Goal: Transaction & Acquisition: Book appointment/travel/reservation

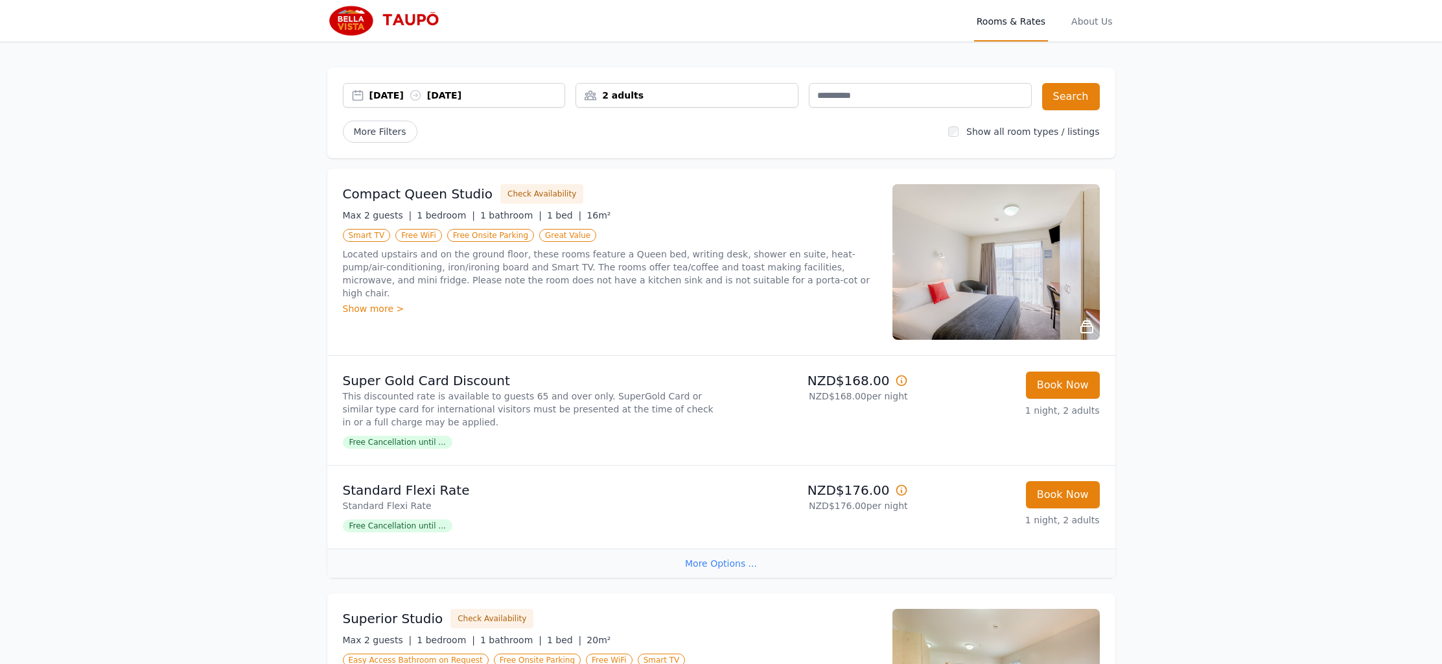
click at [393, 93] on div "[DATE] [DATE]" at bounding box center [467, 95] width 196 height 13
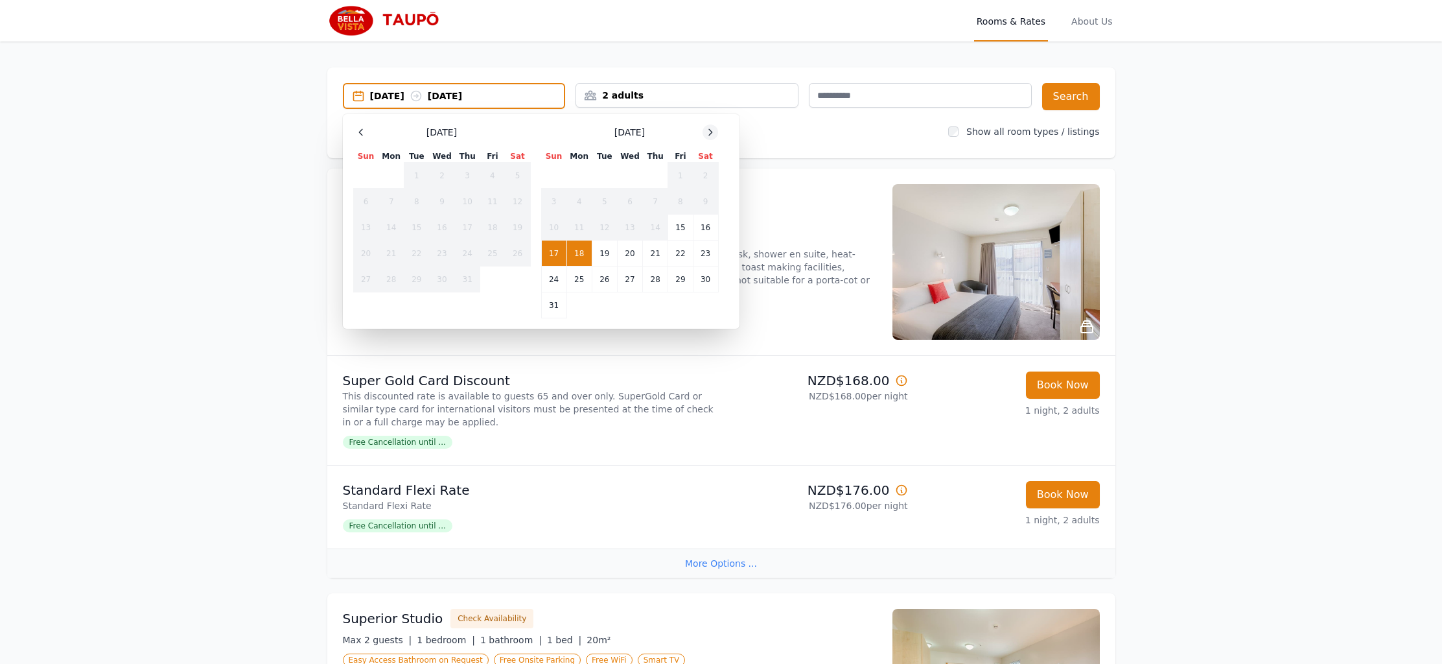
click at [711, 133] on icon at bounding box center [710, 132] width 10 height 10
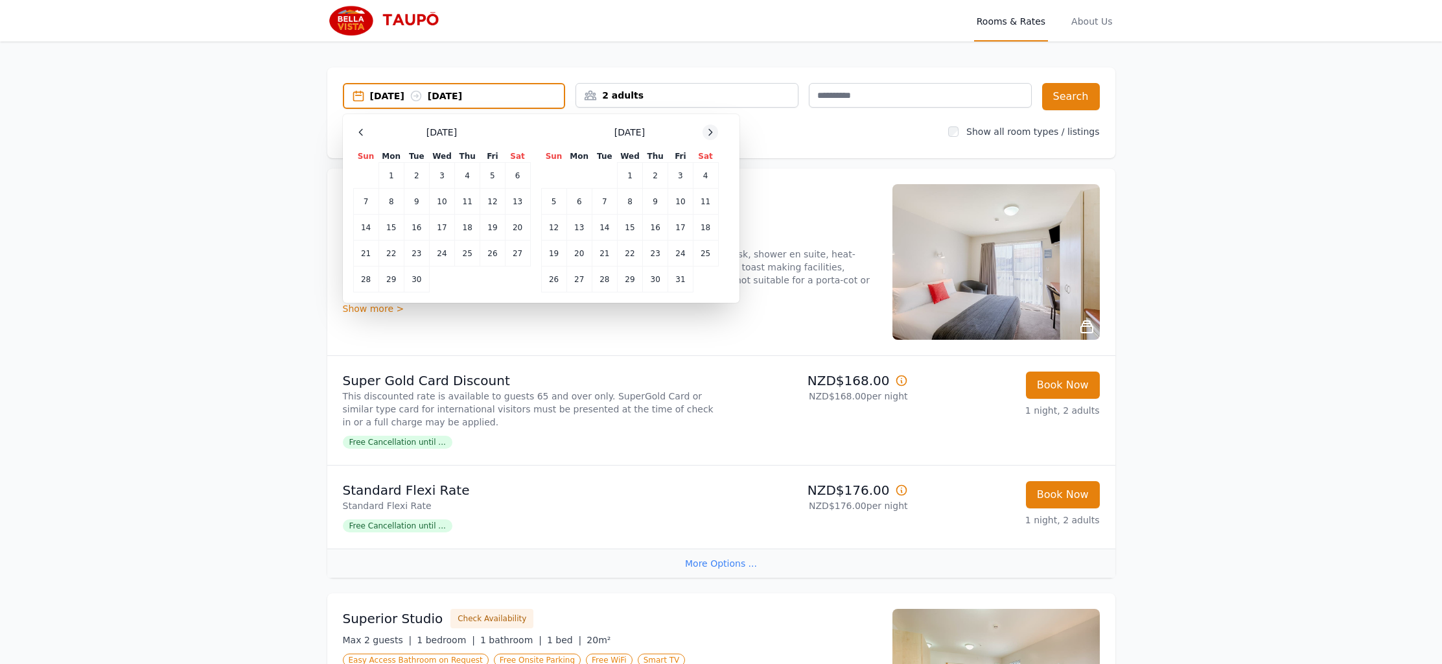
click at [711, 133] on icon at bounding box center [710, 132] width 10 height 10
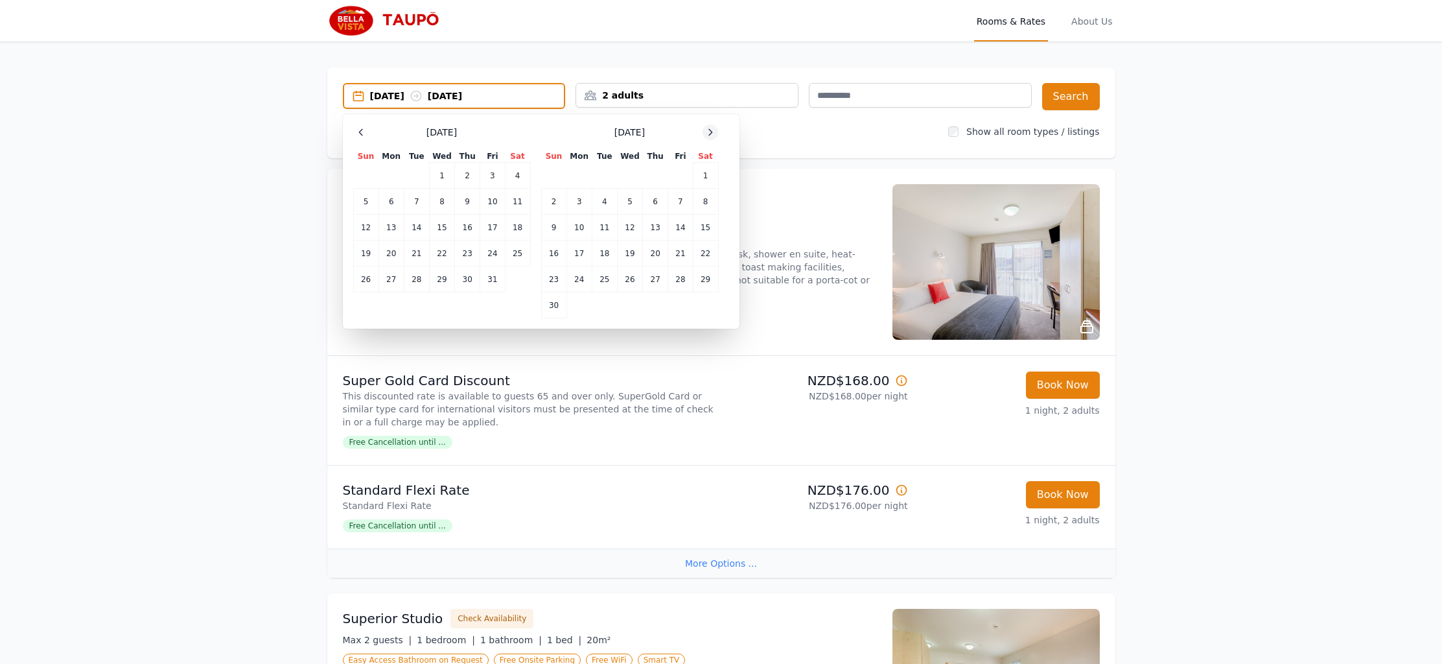
click at [711, 133] on icon at bounding box center [710, 132] width 10 height 10
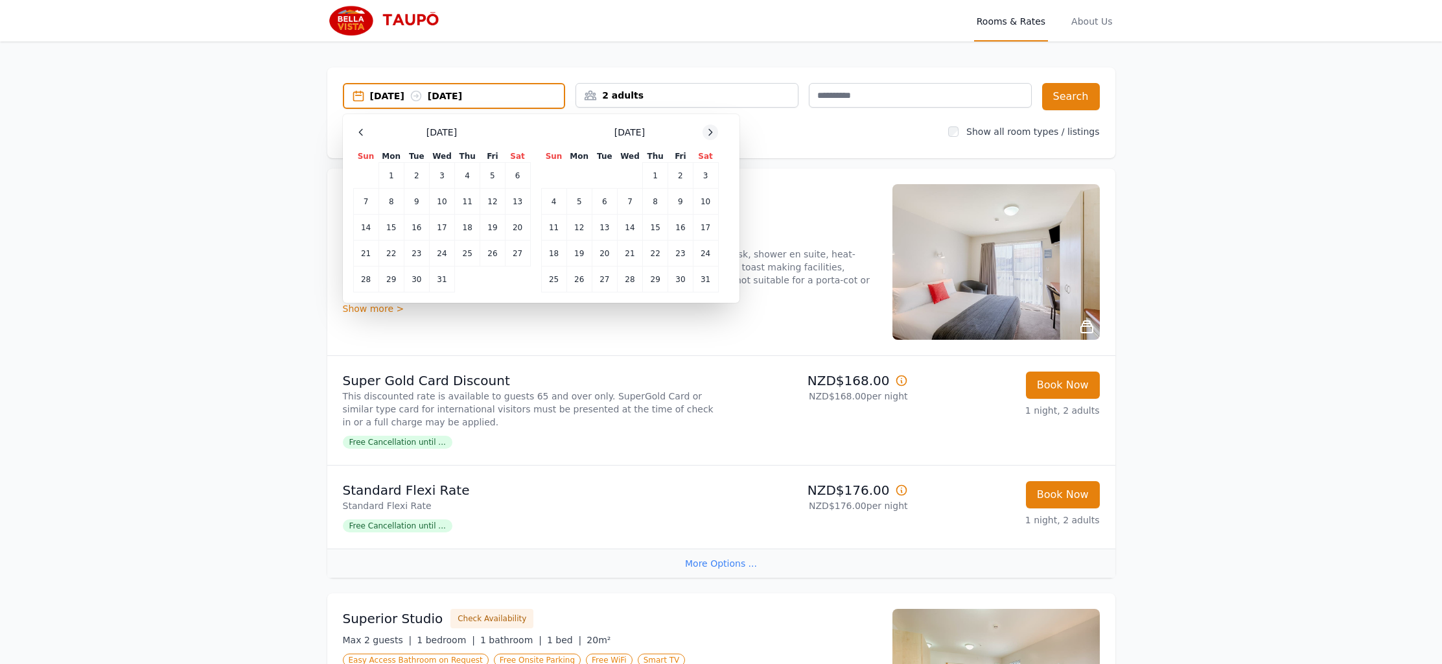
click at [710, 136] on icon at bounding box center [710, 132] width 10 height 10
click at [709, 130] on icon at bounding box center [710, 132] width 10 height 10
click at [582, 176] on td "2" at bounding box center [578, 176] width 25 height 26
click at [584, 194] on td "9" at bounding box center [578, 202] width 25 height 26
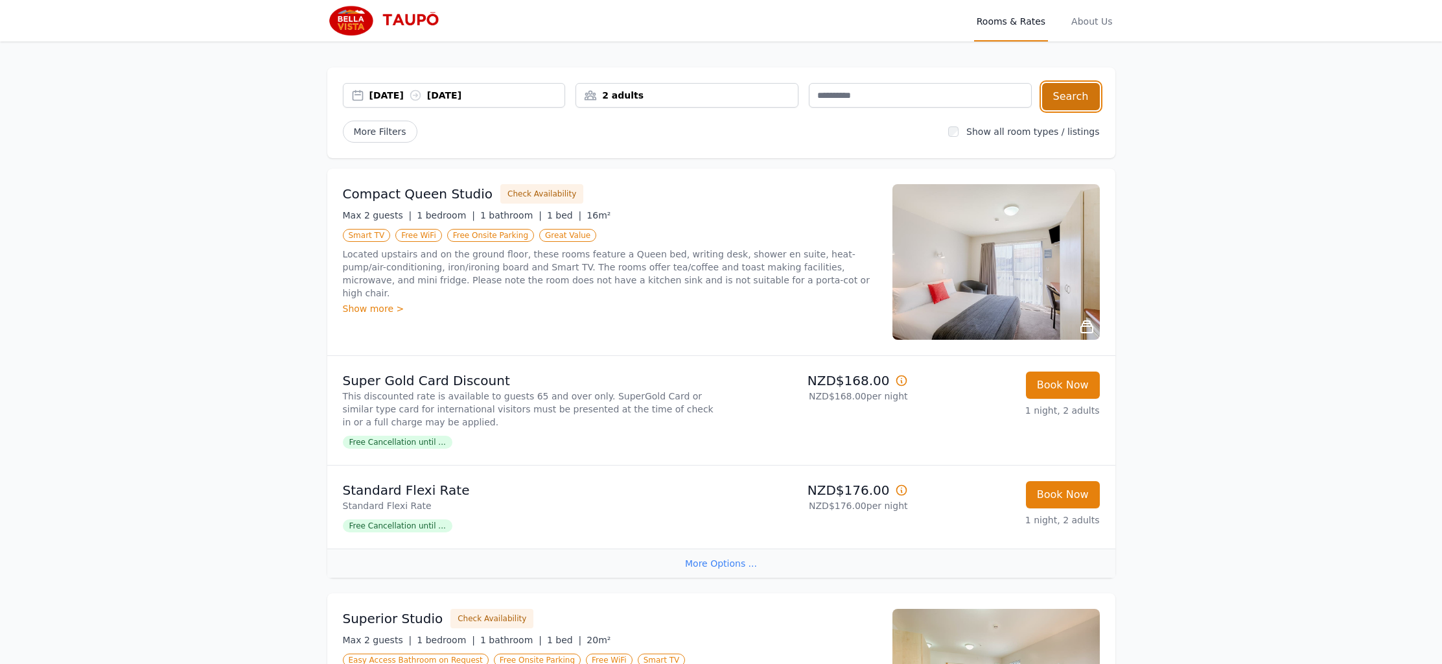
click at [1073, 99] on button "Search" at bounding box center [1071, 96] width 58 height 27
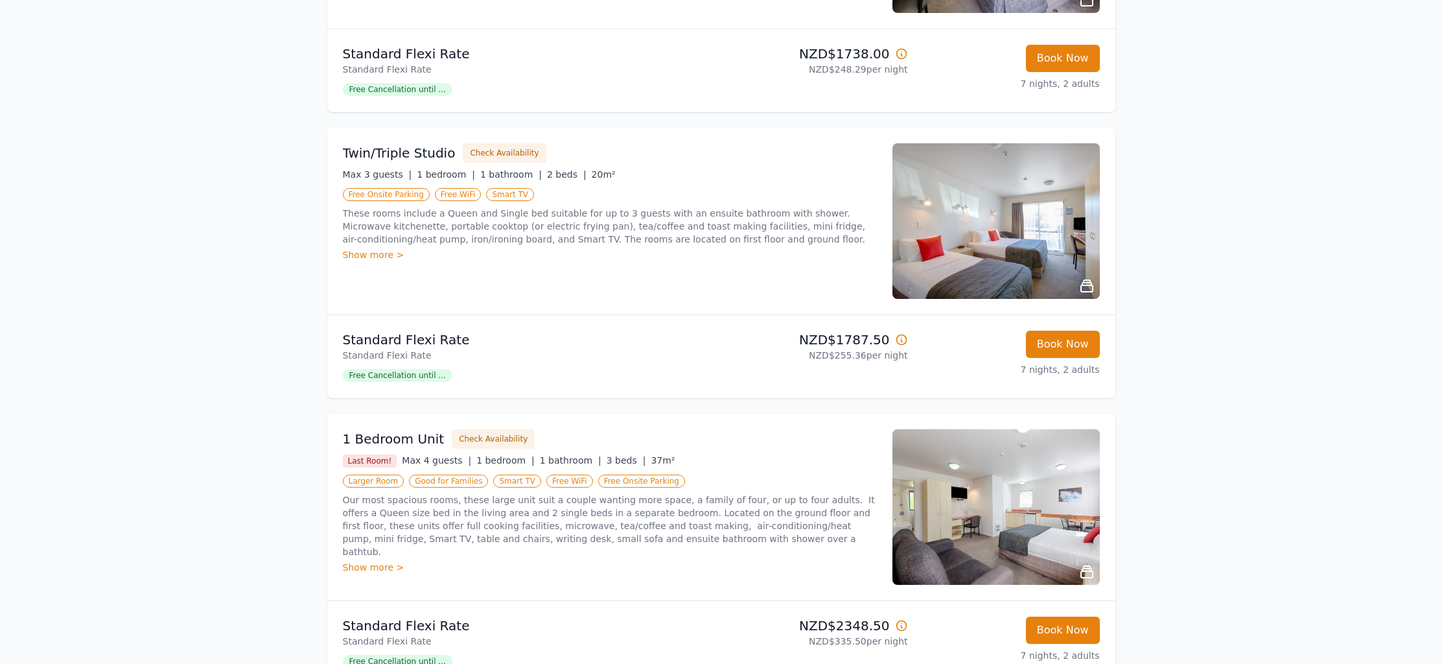
scroll to position [674, 0]
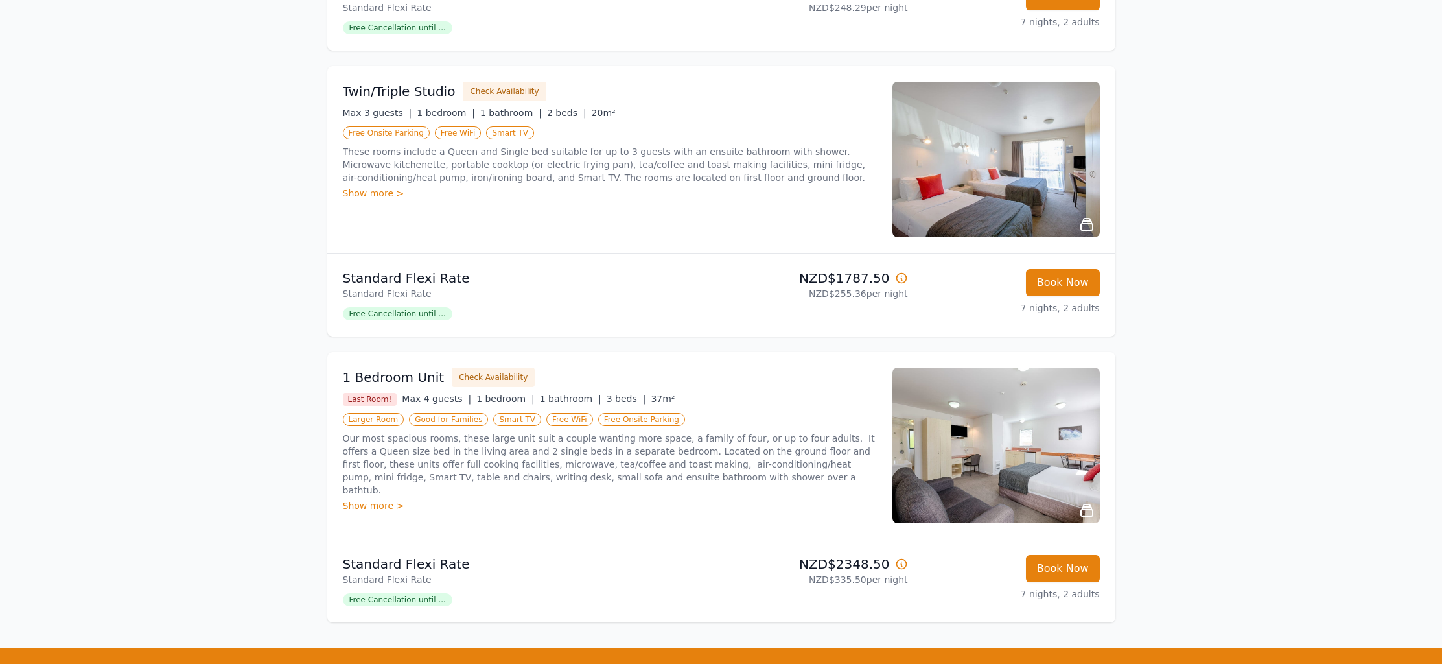
click at [992, 450] on img at bounding box center [995, 445] width 207 height 156
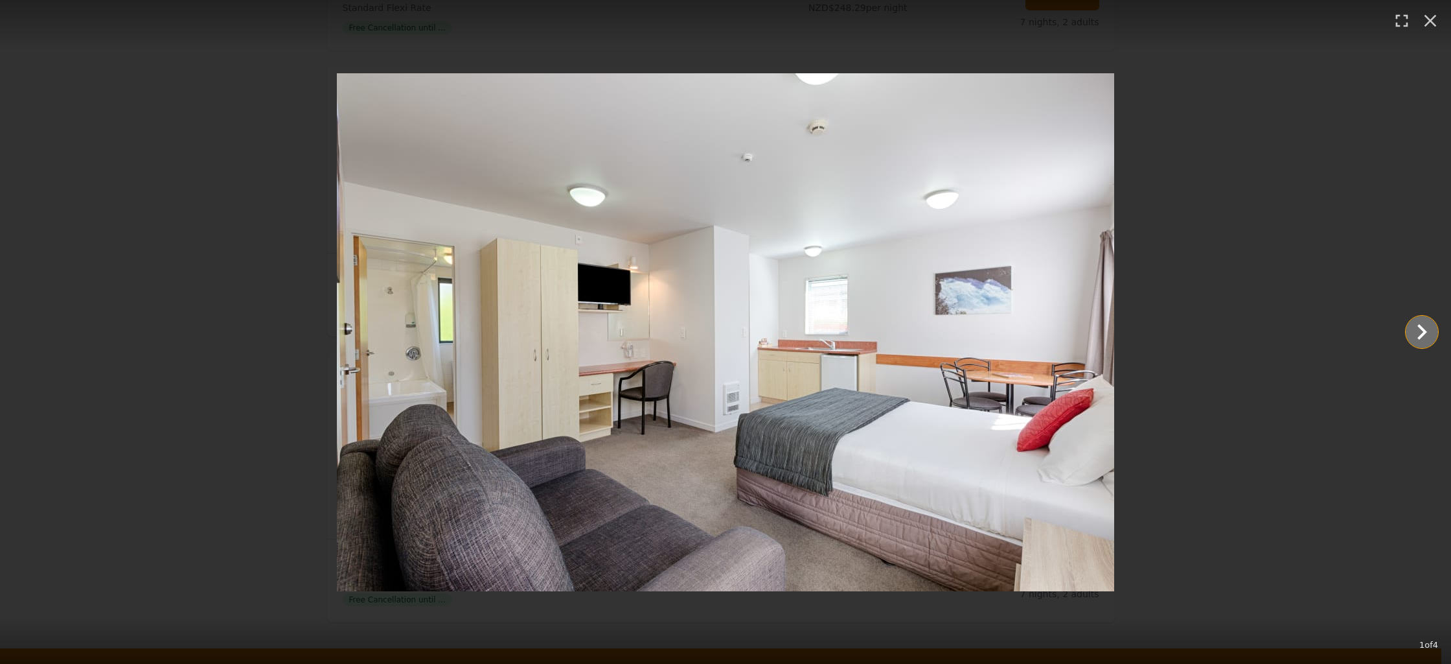
click at [1420, 325] on icon "Show slide 2 of 4" at bounding box center [1423, 332] width 10 height 16
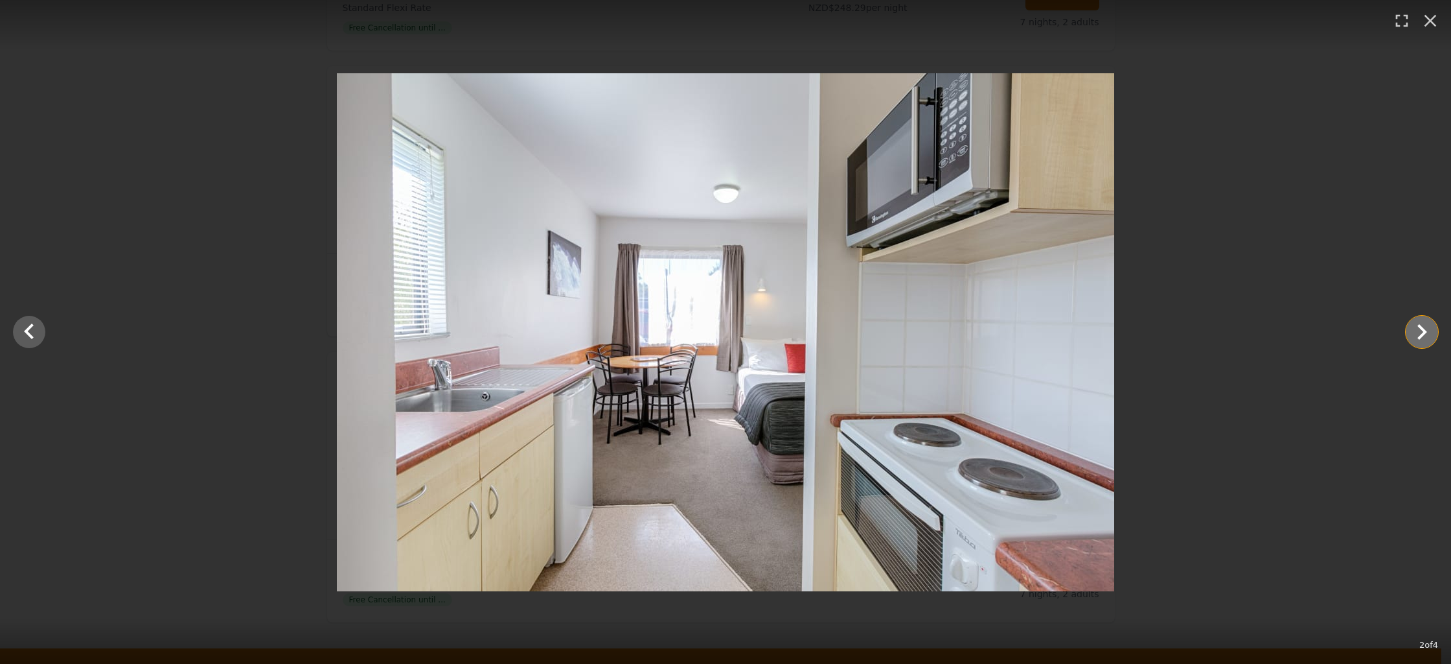
click at [1420, 325] on icon "Show slide 3 of 4" at bounding box center [1423, 332] width 10 height 16
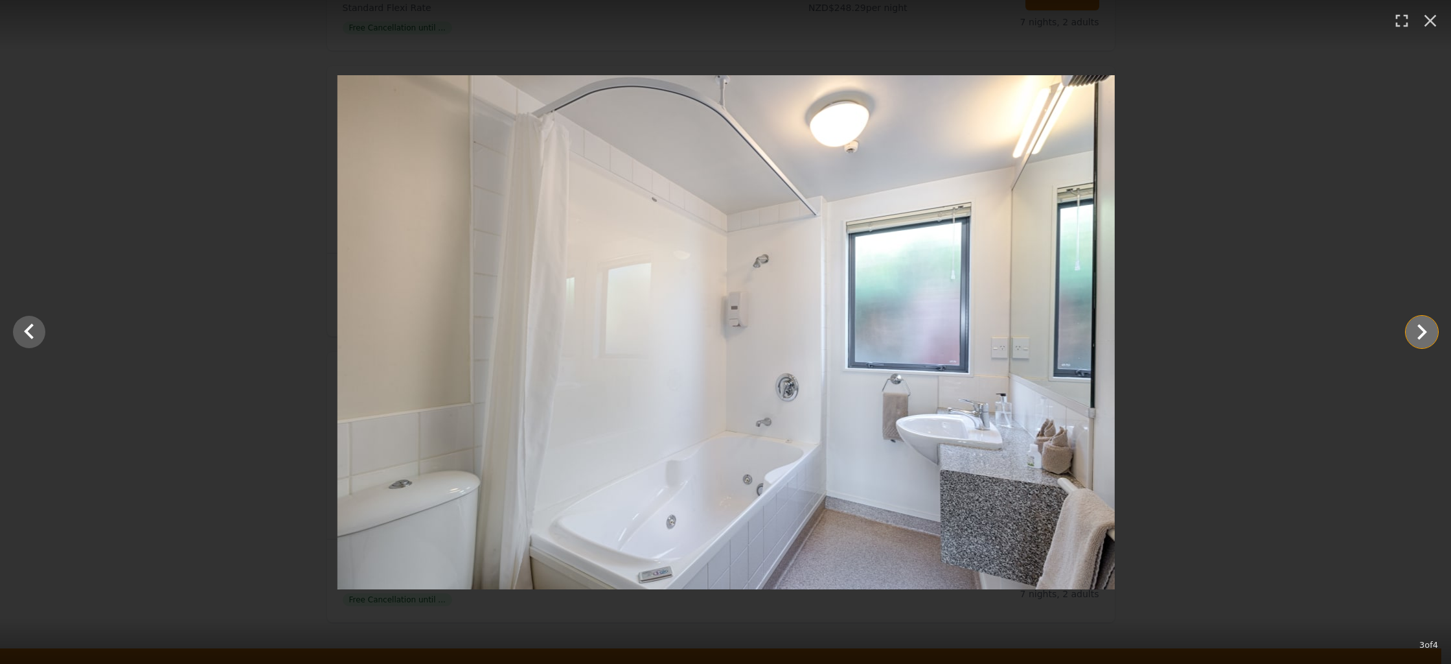
click at [1420, 325] on icon "Show slide 4 of 4" at bounding box center [1423, 332] width 10 height 16
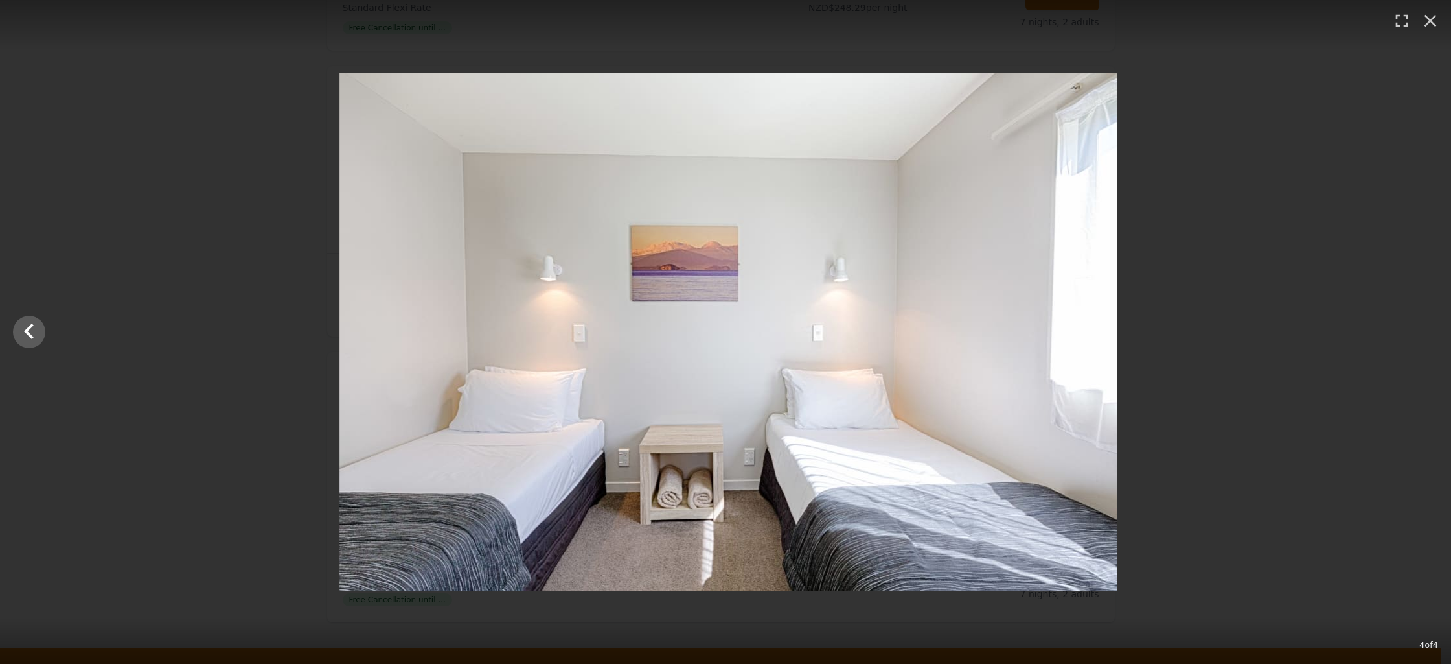
click at [1420, 325] on div at bounding box center [728, 332] width 1451 height 518
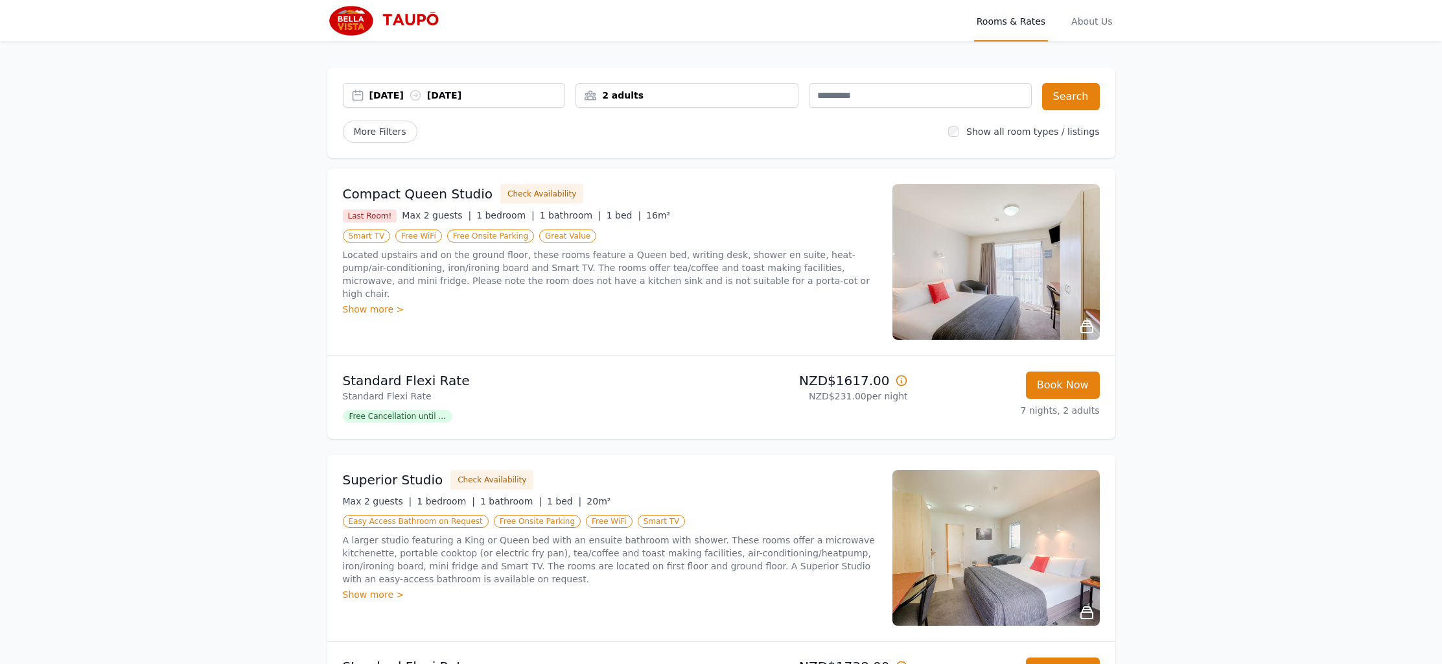
scroll to position [402, 0]
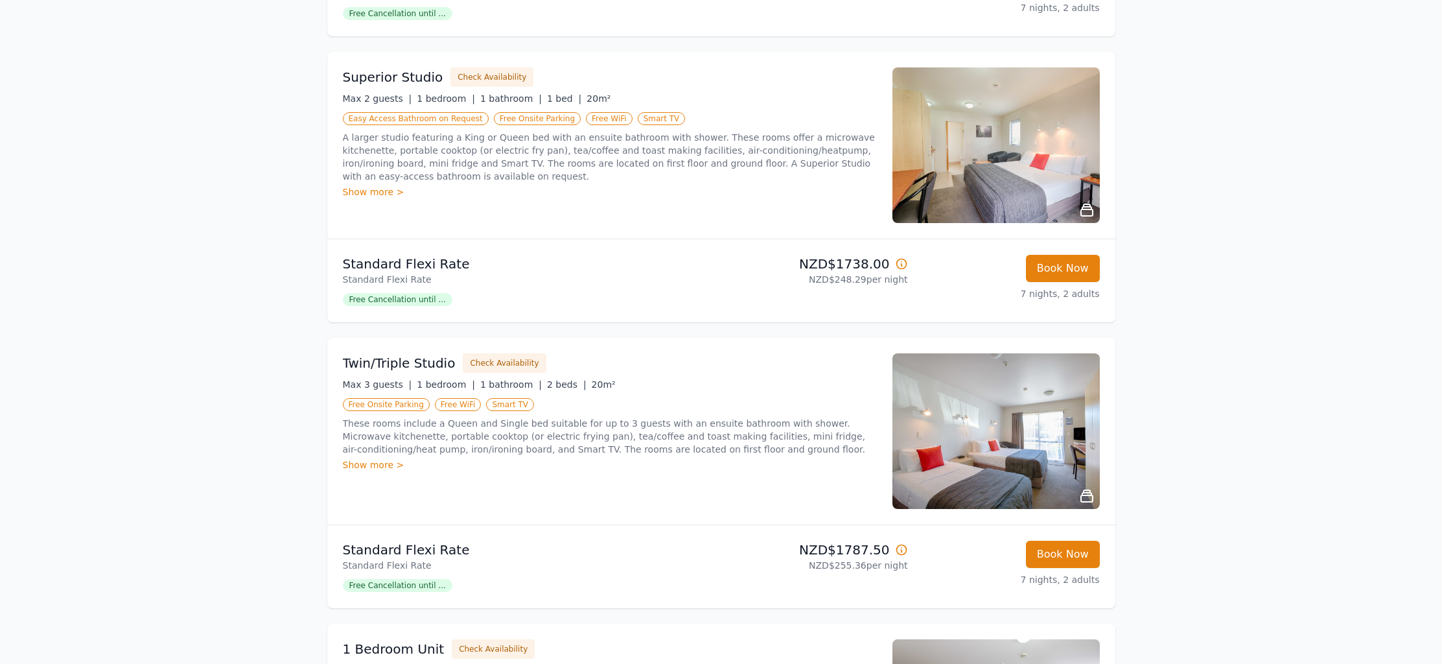
click at [924, 157] on img at bounding box center [995, 145] width 207 height 156
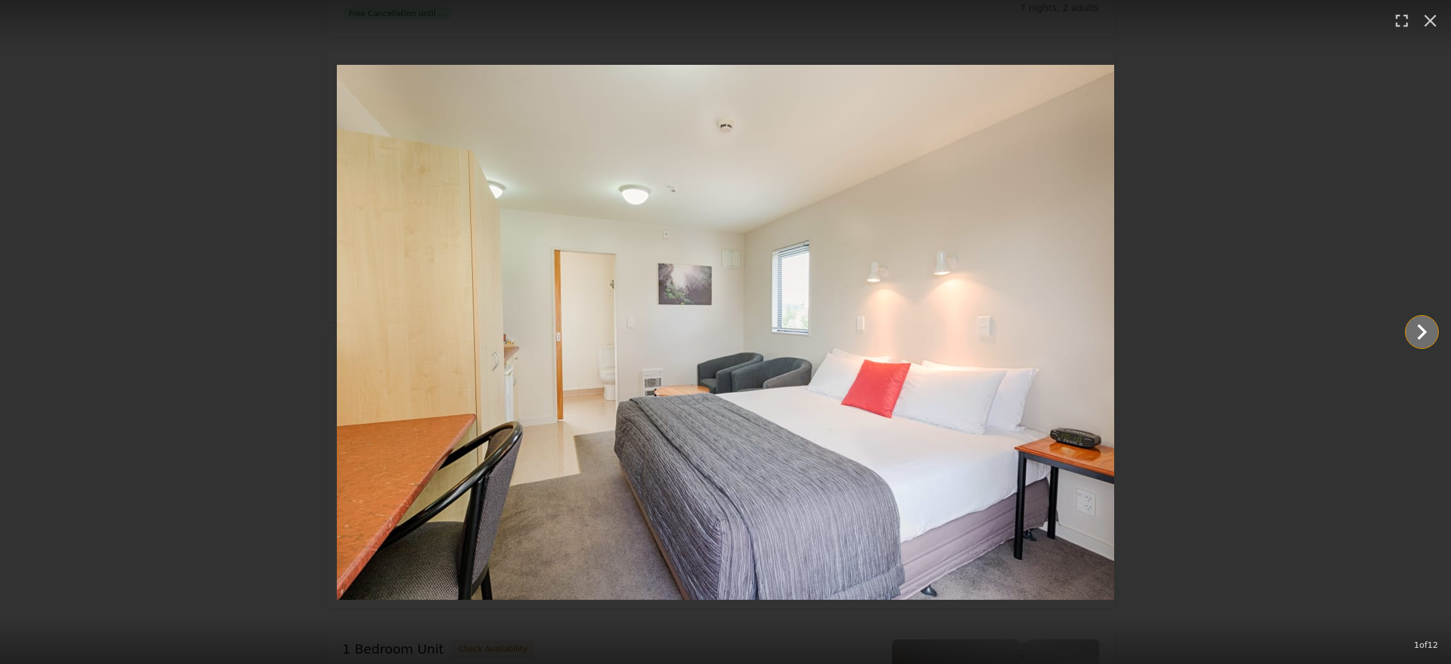
click at [1424, 334] on icon "Show slide 2 of 12" at bounding box center [1423, 332] width 10 height 16
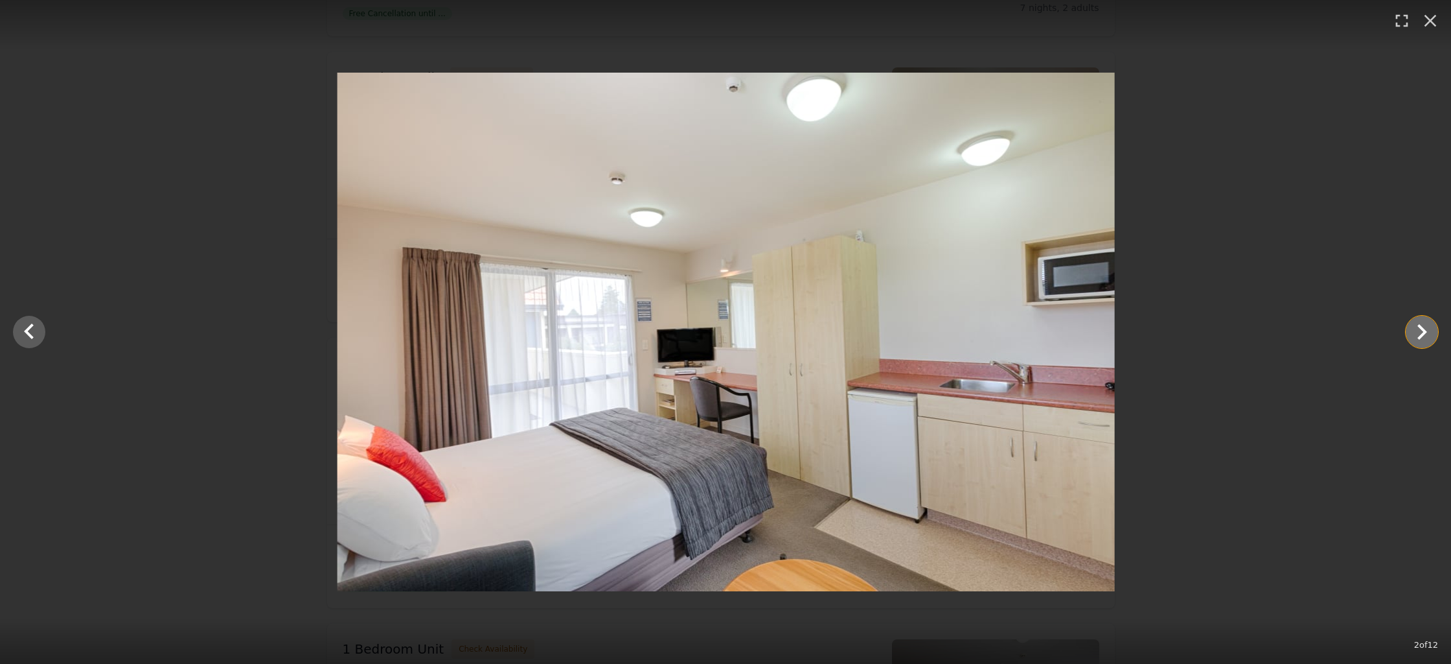
click at [1424, 334] on icon "Show slide 3 of 12" at bounding box center [1423, 332] width 10 height 16
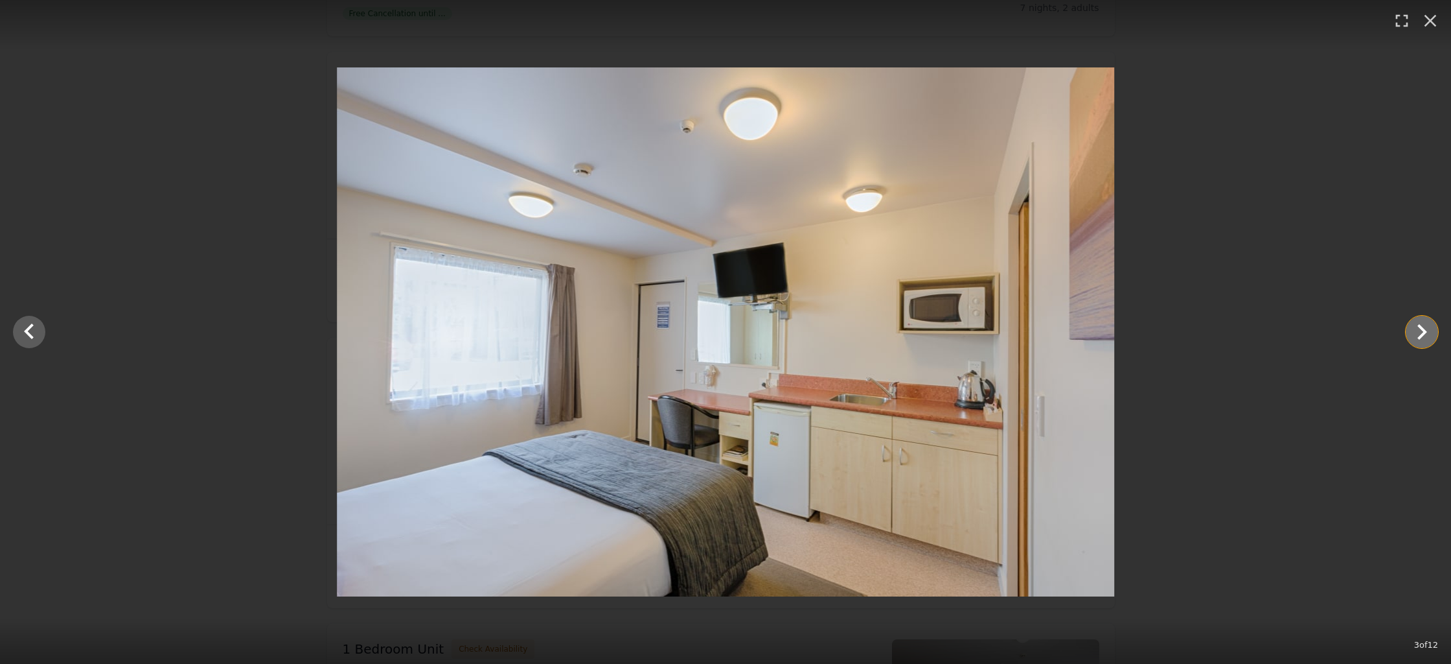
click at [1424, 334] on icon "Show slide 4 of 12" at bounding box center [1423, 332] width 10 height 16
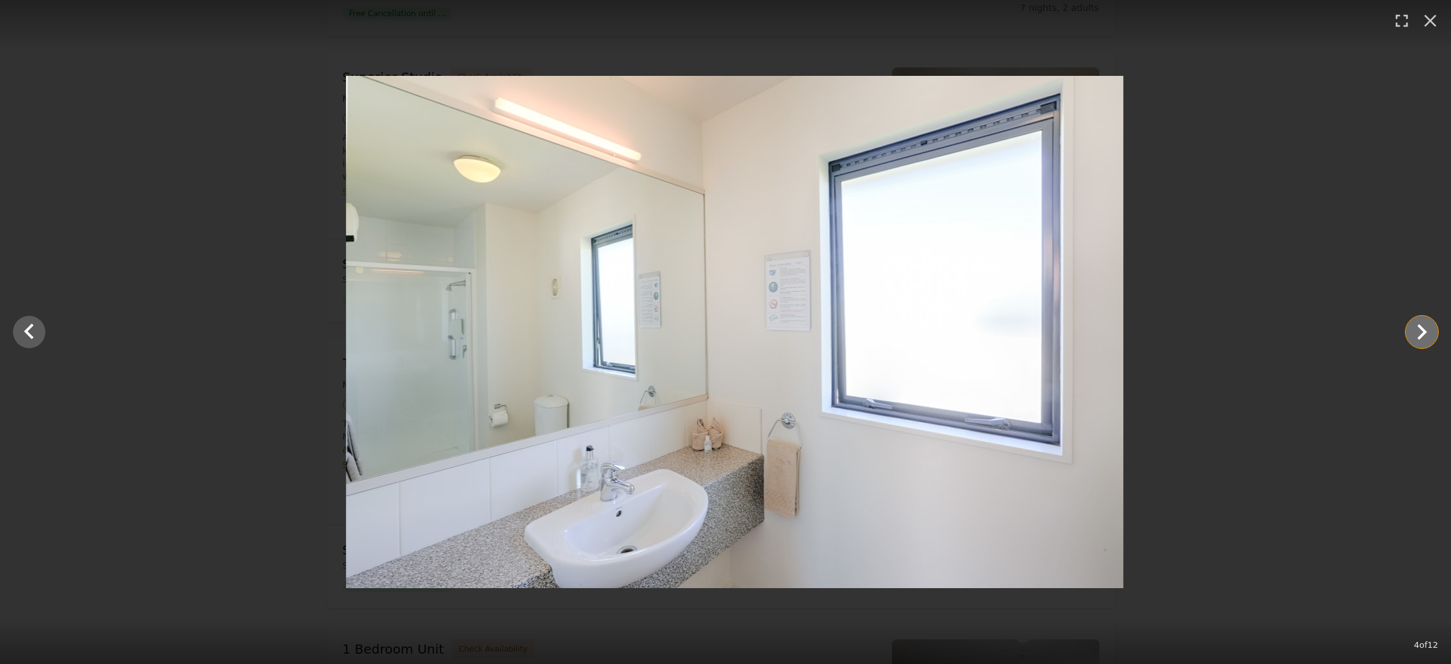
click at [1424, 334] on icon "Show slide 5 of 12" at bounding box center [1423, 332] width 10 height 16
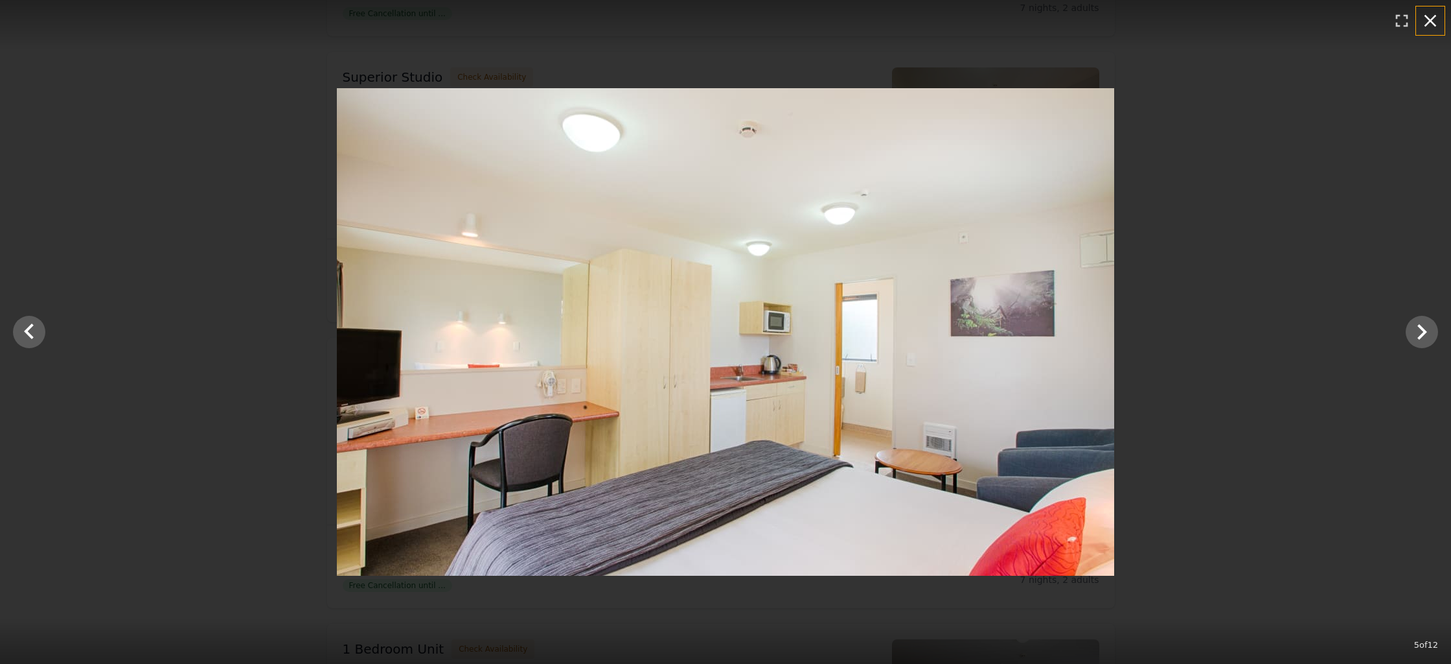
click at [1436, 16] on icon "button" at bounding box center [1431, 21] width 12 height 12
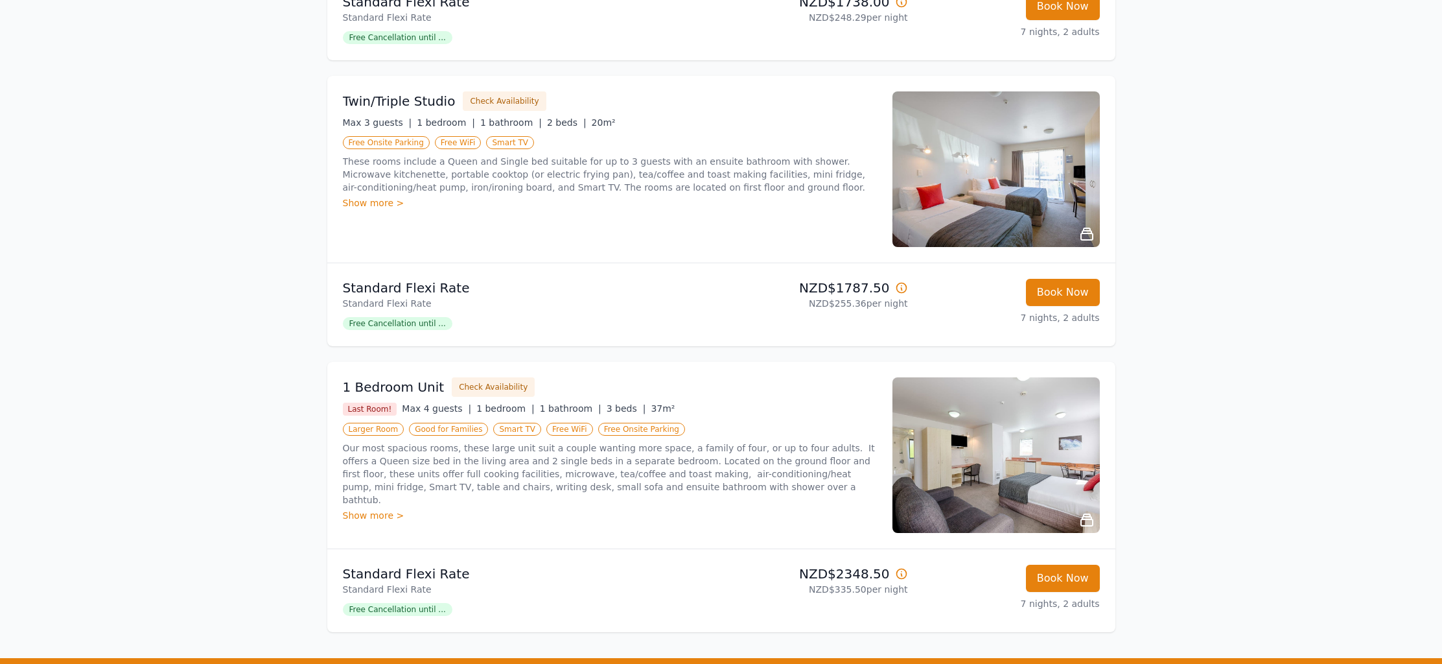
scroll to position [746, 0]
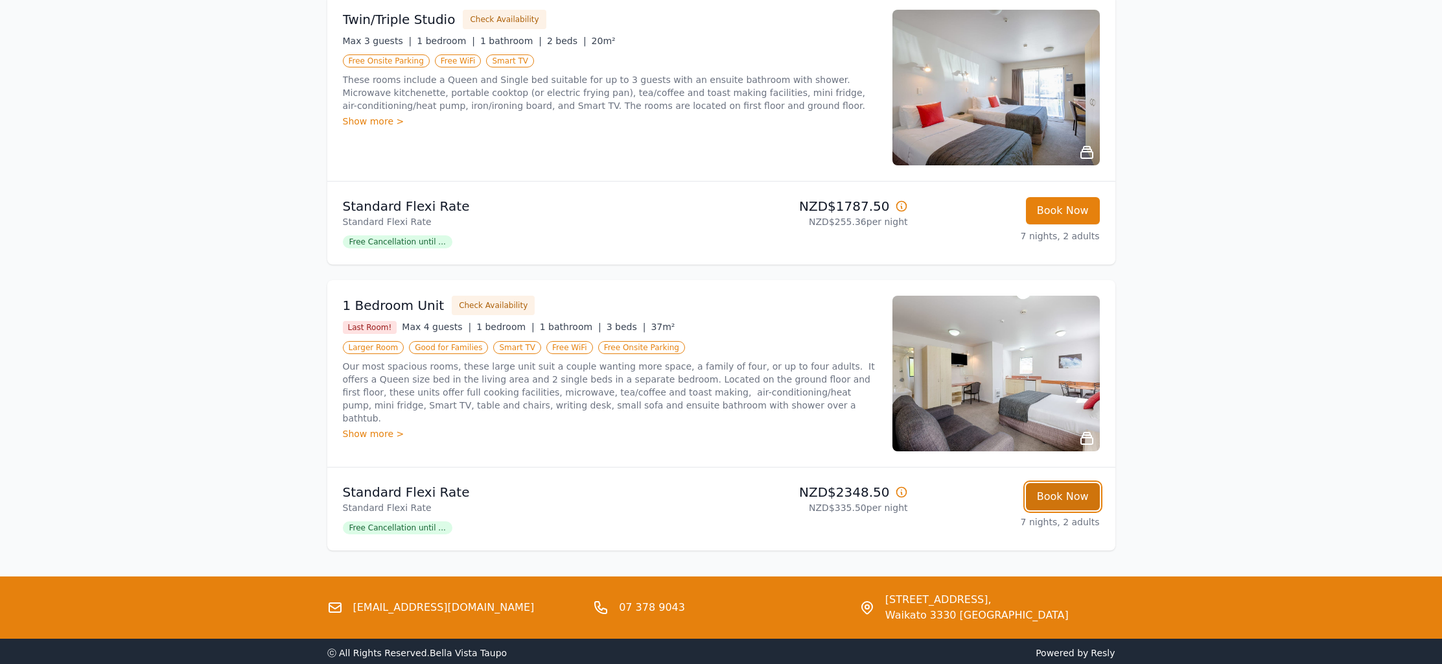
click at [1048, 492] on button "Book Now" at bounding box center [1063, 496] width 74 height 27
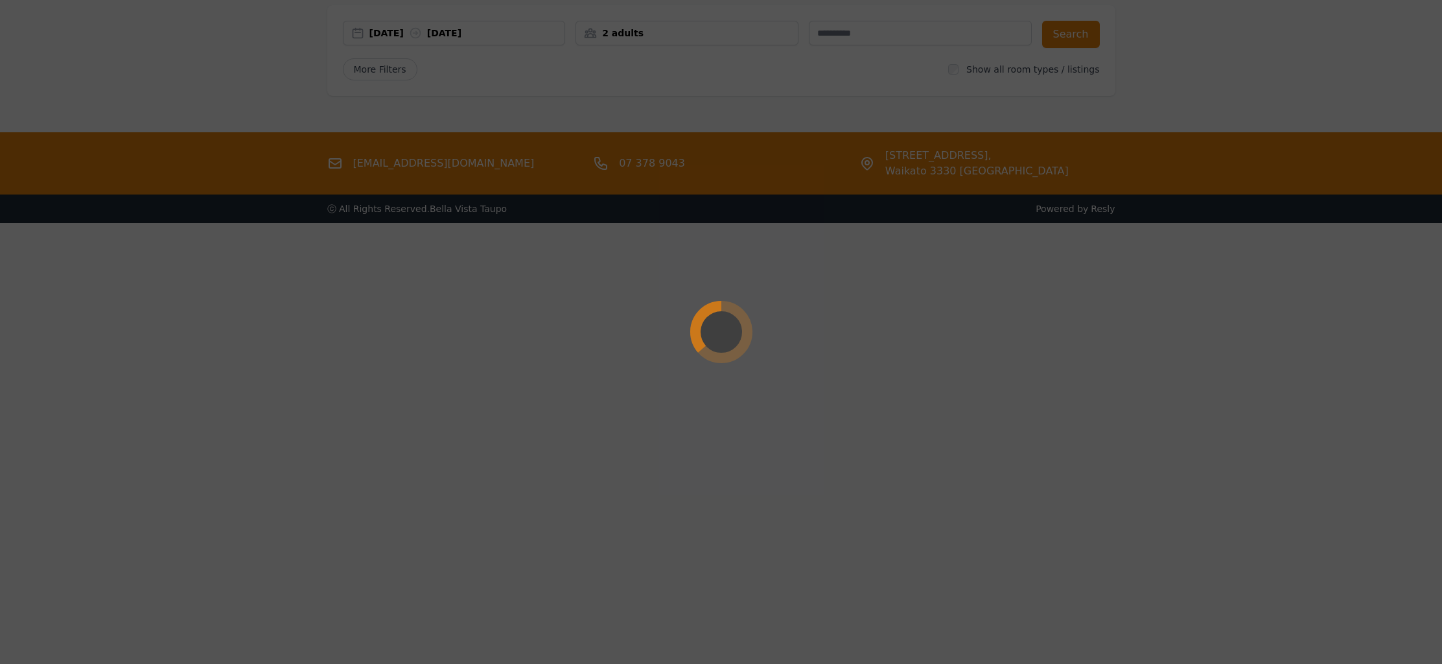
scroll to position [62, 0]
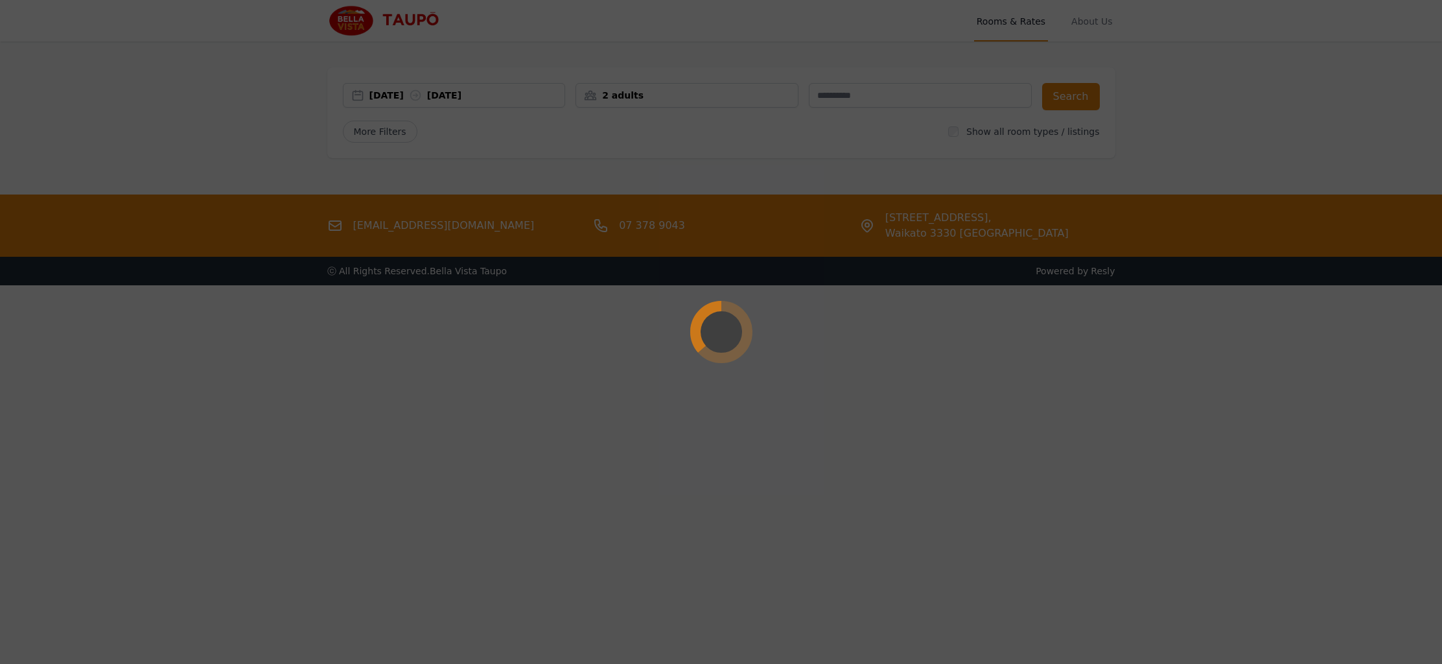
select select "**"
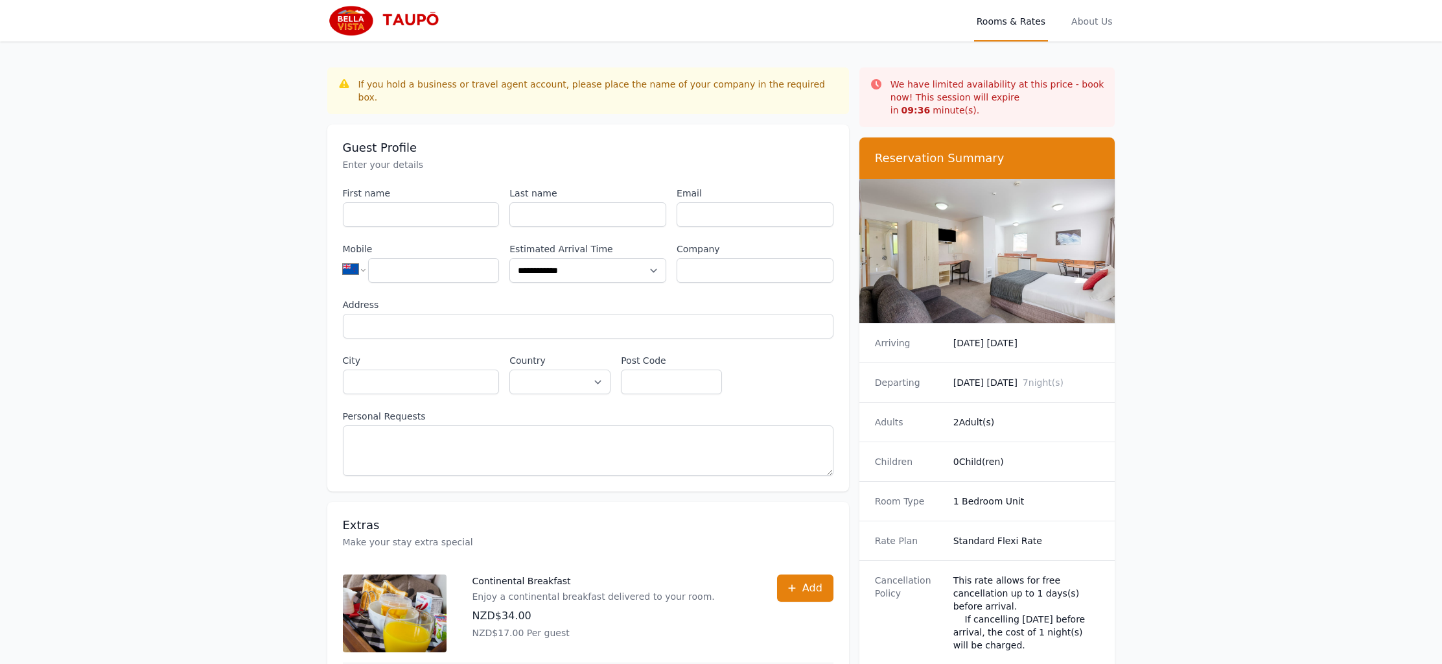
scroll to position [62, 0]
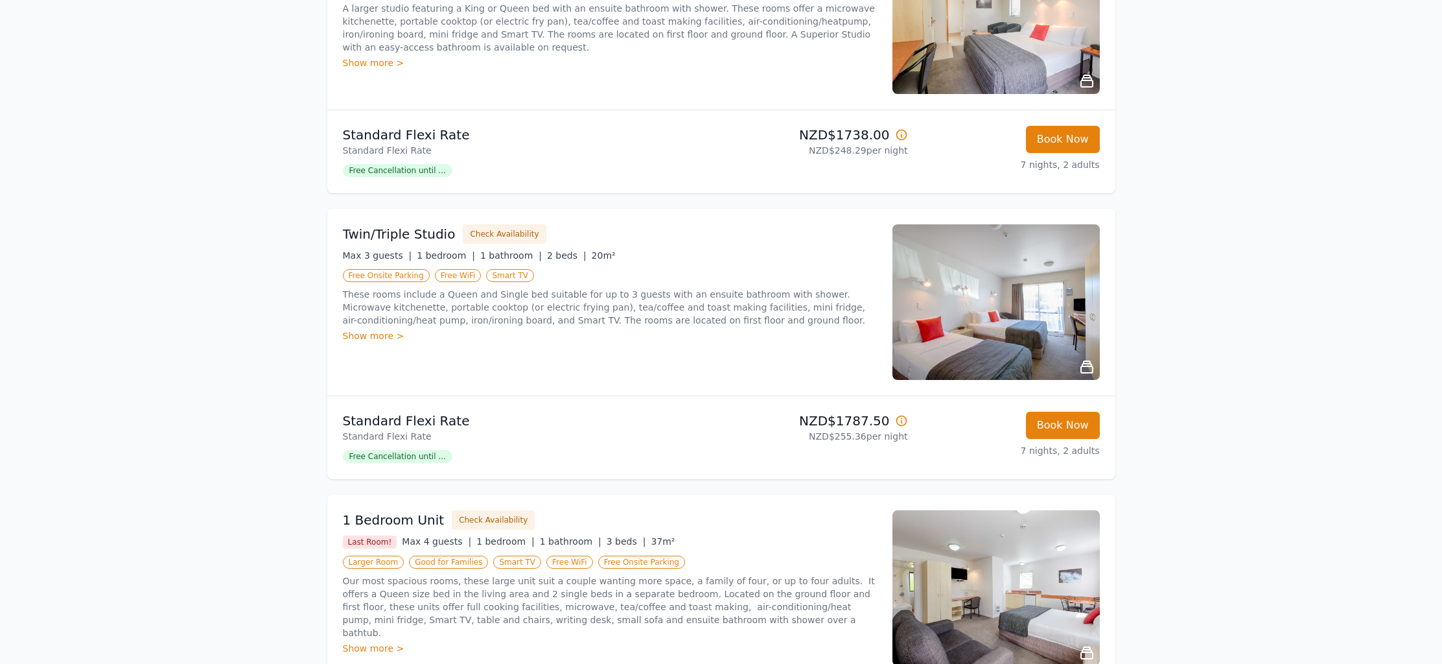
scroll to position [780, 0]
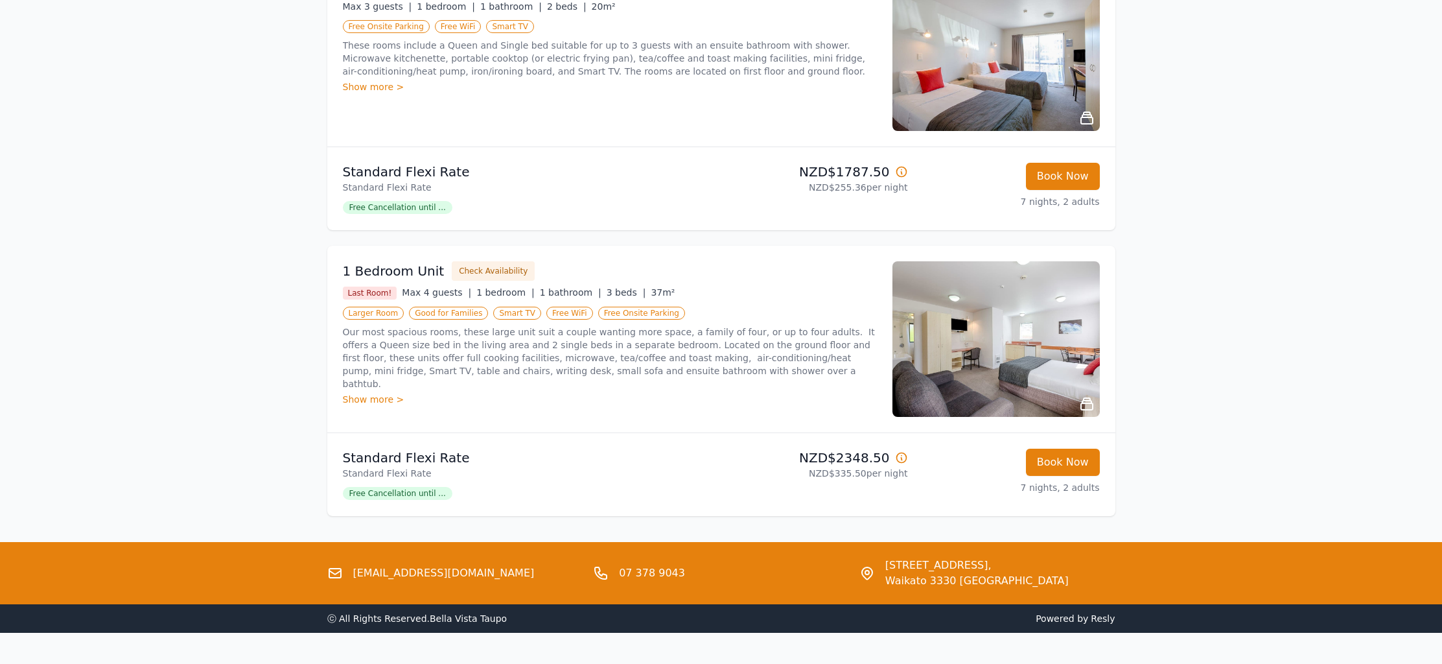
click at [954, 377] on img at bounding box center [995, 339] width 207 height 156
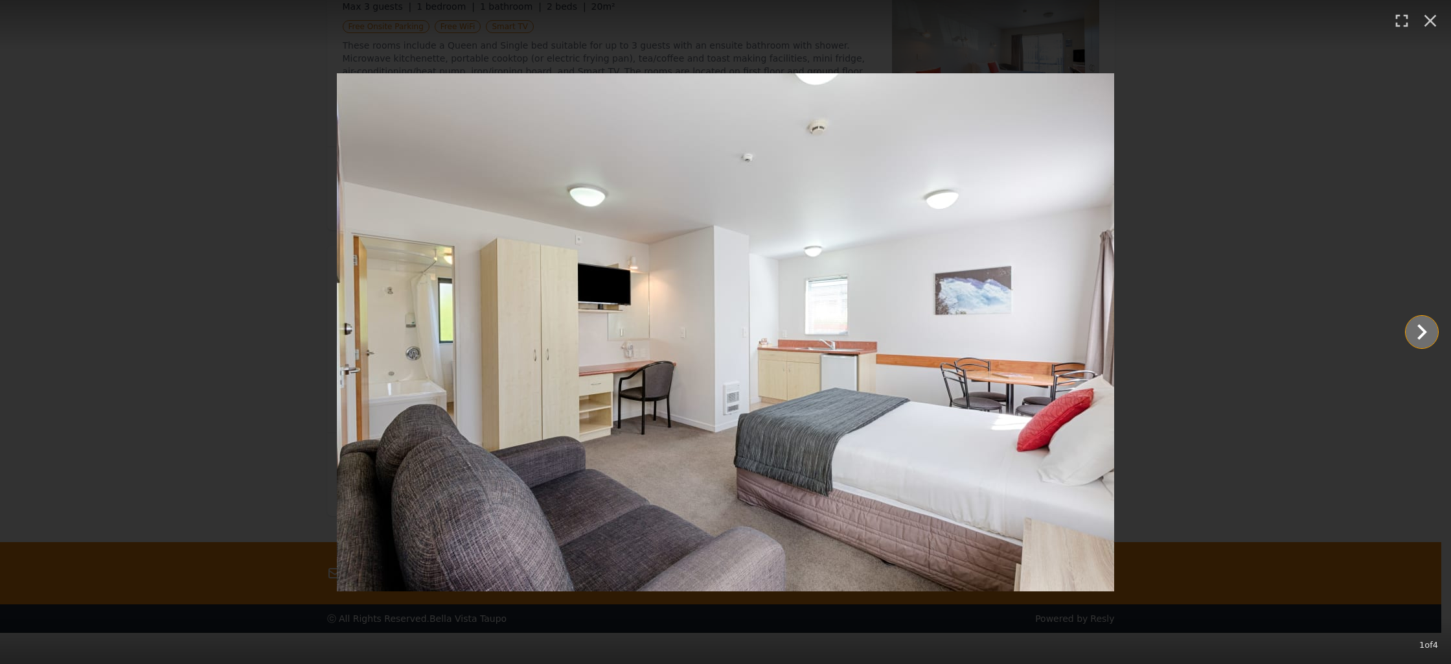
click at [1415, 342] on icon "Show slide 2 of 4" at bounding box center [1422, 331] width 31 height 31
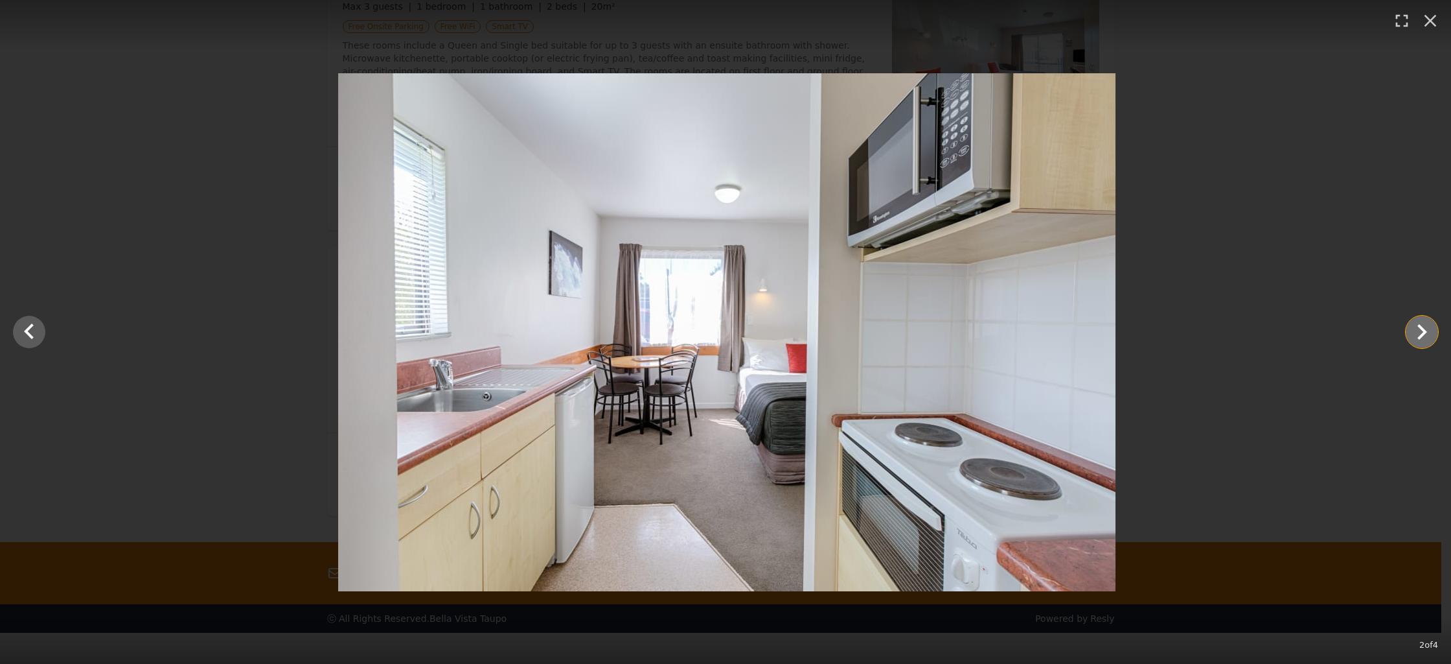
click at [1415, 342] on icon "Show slide 3 of 4" at bounding box center [1422, 331] width 31 height 31
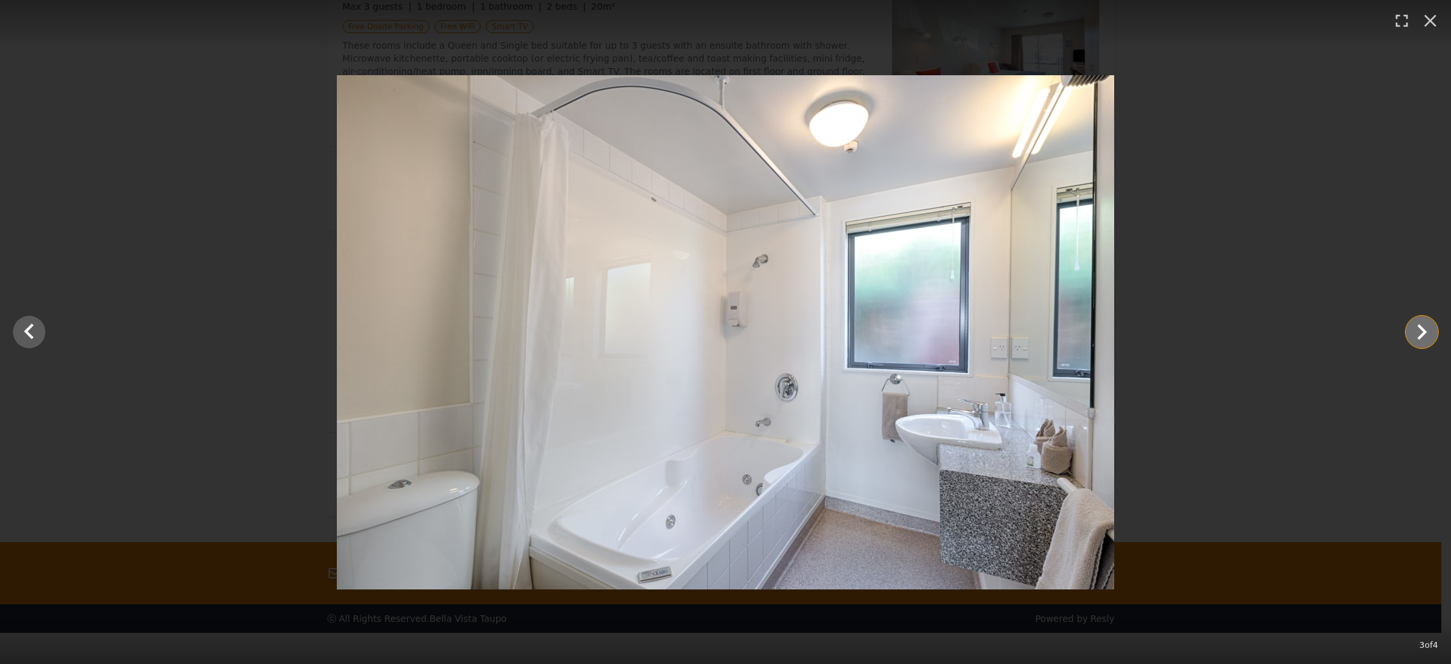
click at [1433, 330] on icon "Show slide 4 of 4" at bounding box center [1422, 331] width 31 height 31
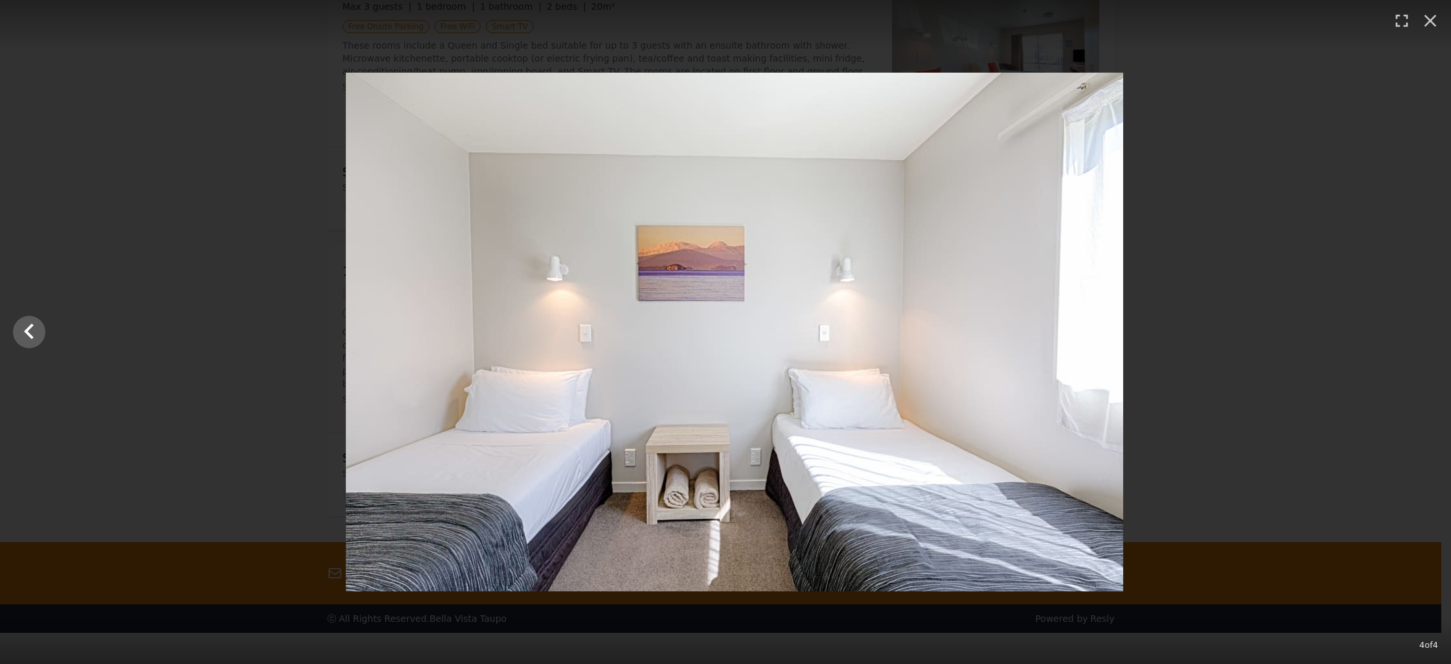
click at [1432, 330] on div at bounding box center [734, 332] width 1451 height 518
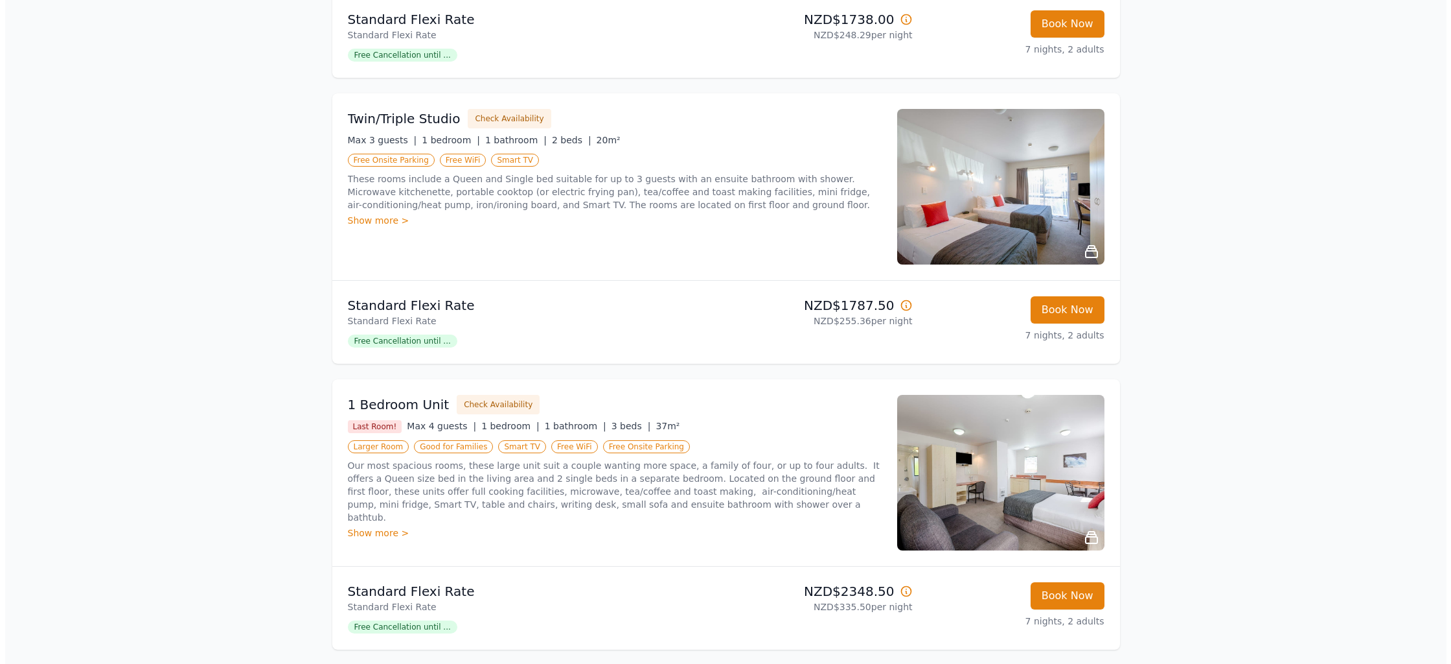
scroll to position [269, 0]
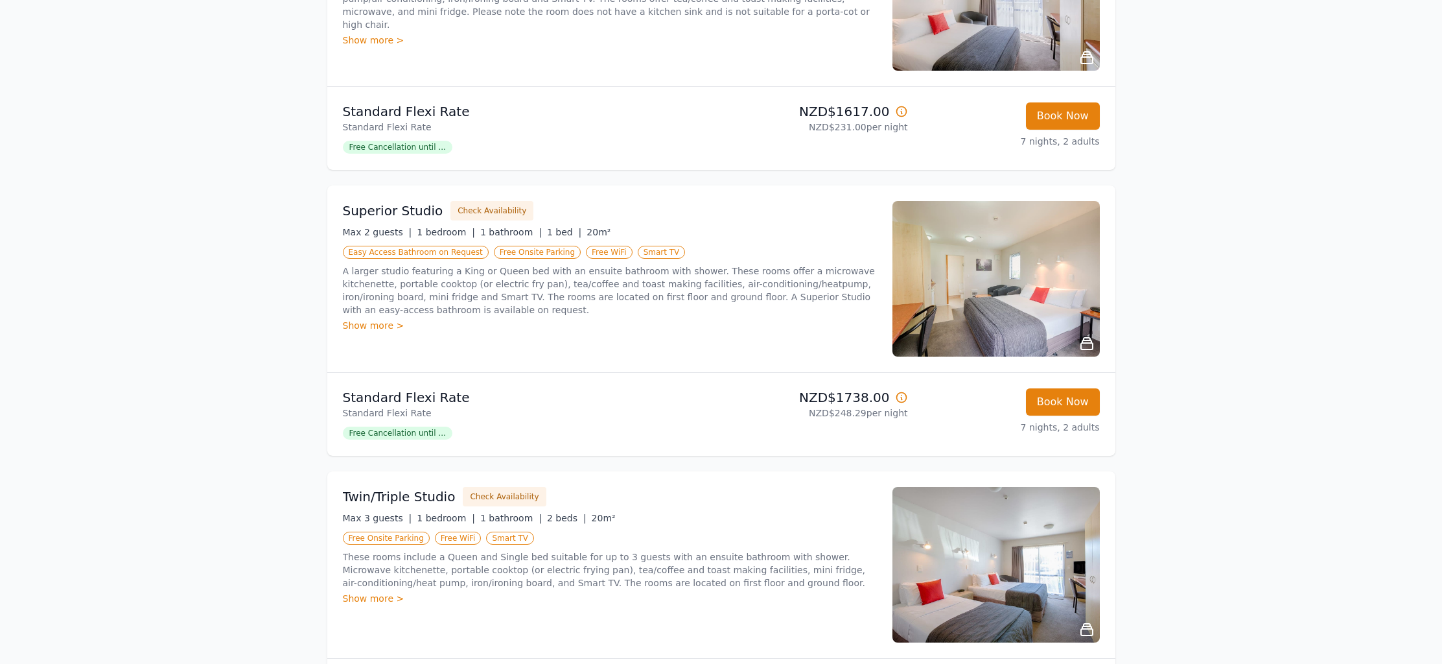
click at [1030, 308] on img at bounding box center [995, 279] width 207 height 156
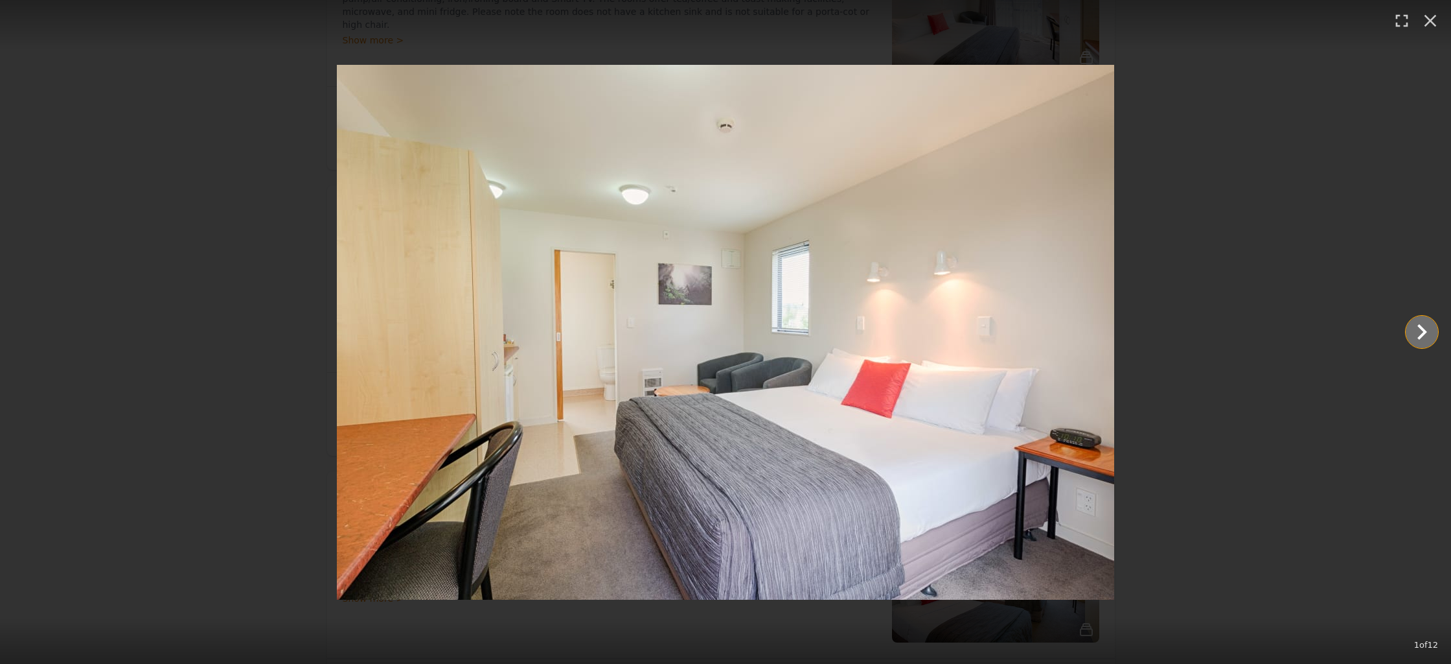
click at [1426, 343] on icon "Show slide 2 of 12" at bounding box center [1422, 331] width 31 height 31
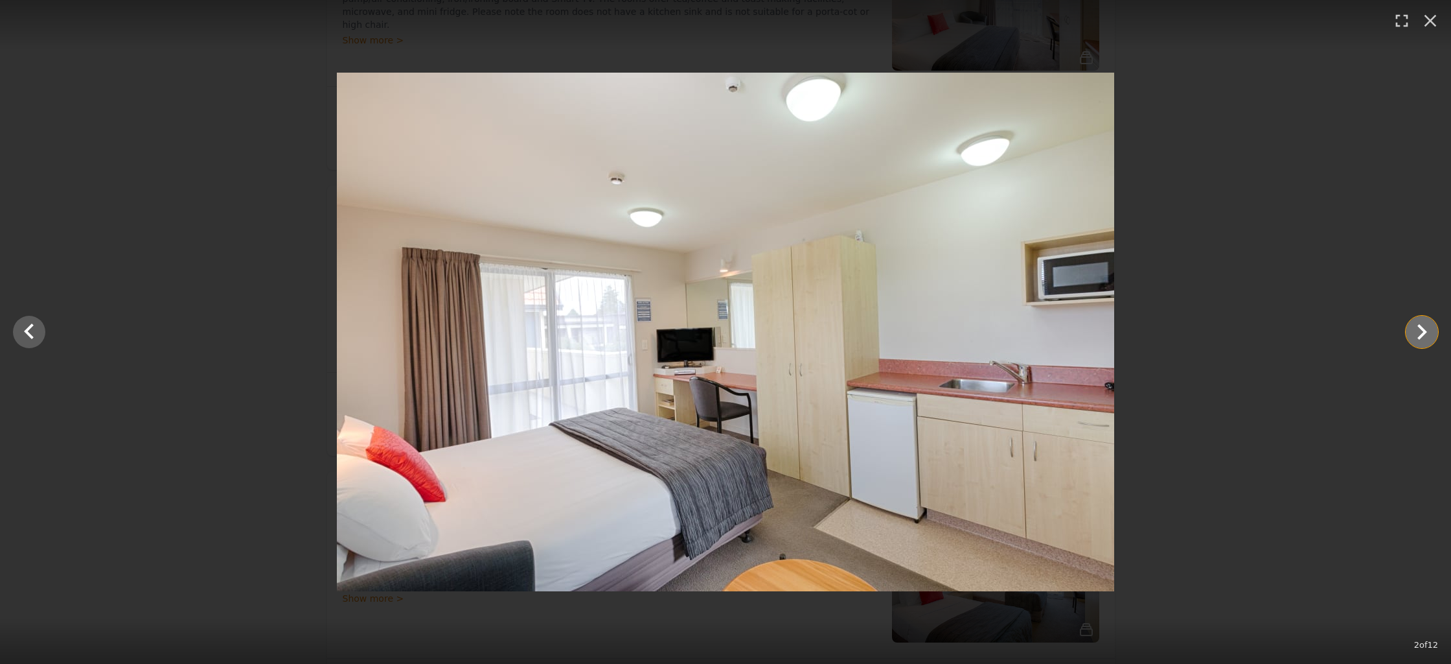
click at [1426, 343] on icon "Show slide 3 of 12" at bounding box center [1422, 331] width 31 height 31
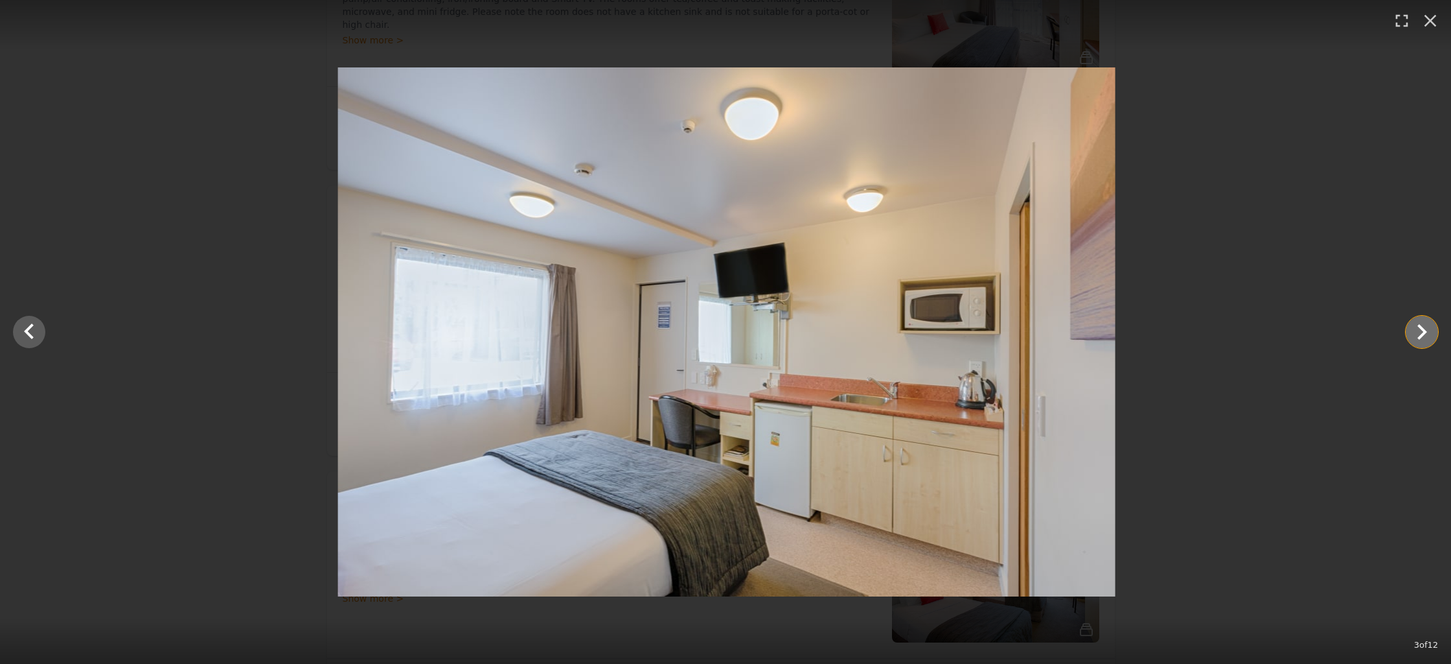
click at [1426, 343] on icon "Show slide 4 of 12" at bounding box center [1422, 331] width 31 height 31
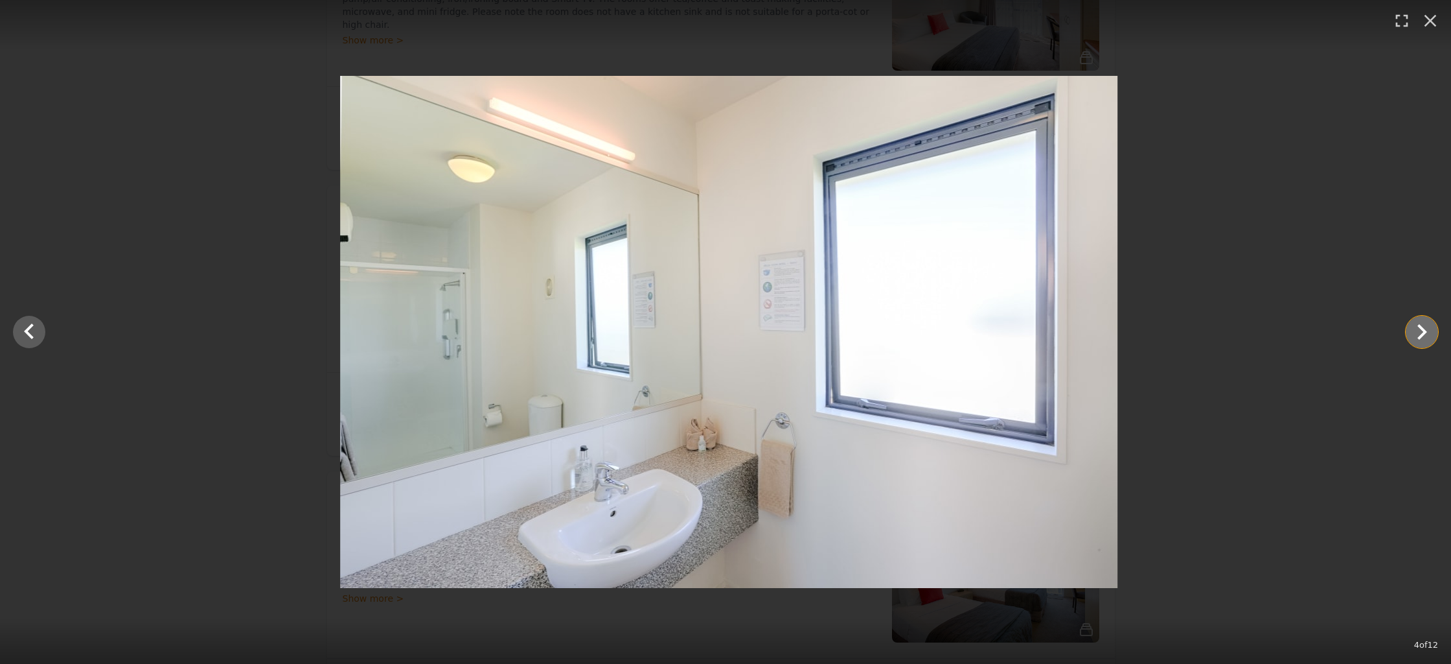
click at [1426, 343] on icon "Show slide 5 of 12" at bounding box center [1422, 331] width 31 height 31
